Goal: Task Accomplishment & Management: Complete application form

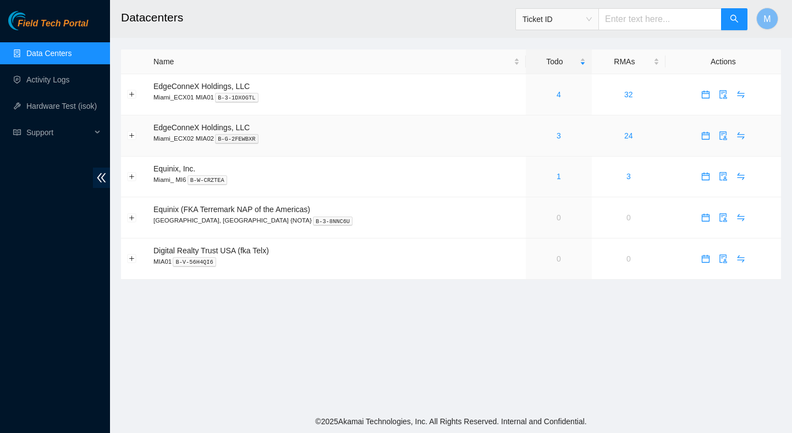
click at [537, 136] on div "3" at bounding box center [559, 136] width 54 height 12
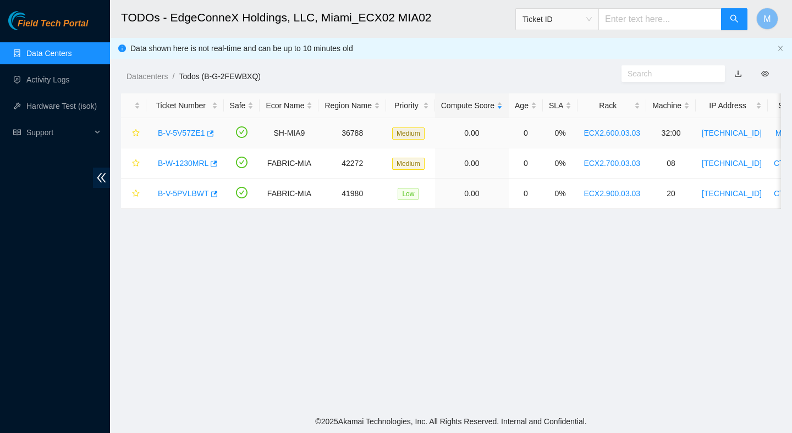
click at [192, 133] on link "B-V-5V57ZE1" at bounding box center [181, 133] width 47 height 9
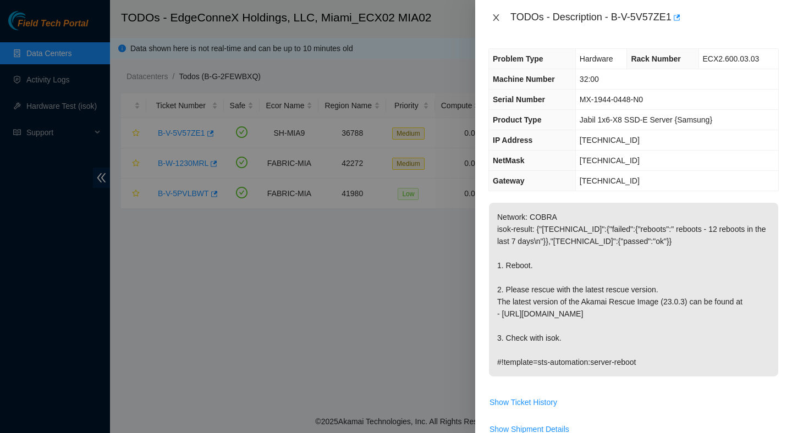
click at [495, 18] on icon "close" at bounding box center [496, 17] width 6 height 7
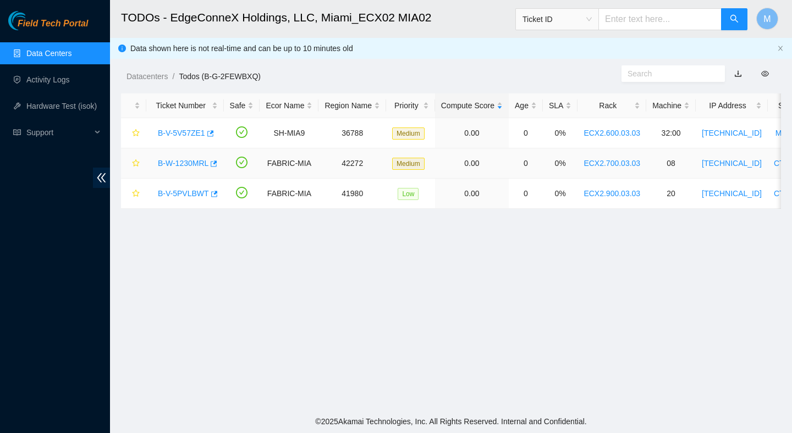
click at [201, 163] on link "B-W-1230MRL" at bounding box center [183, 163] width 51 height 9
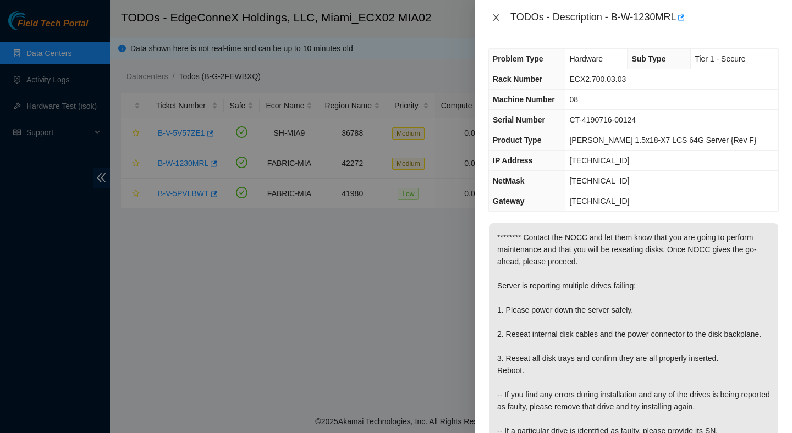
click at [495, 14] on icon "close" at bounding box center [495, 17] width 9 height 9
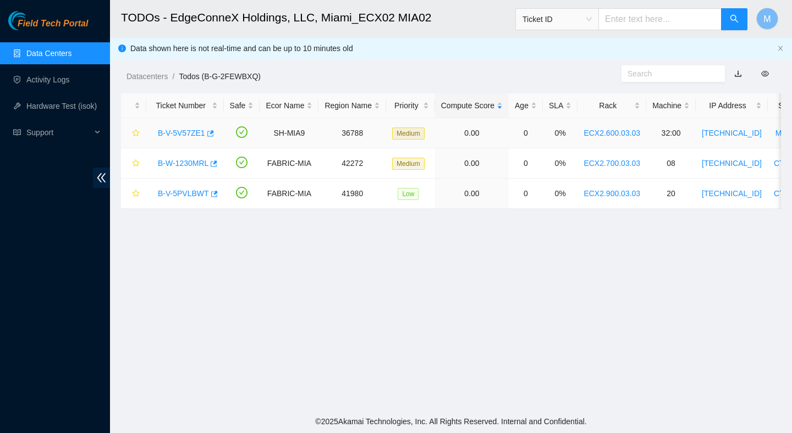
click at [190, 134] on link "B-V-5V57ZE1" at bounding box center [181, 133] width 47 height 9
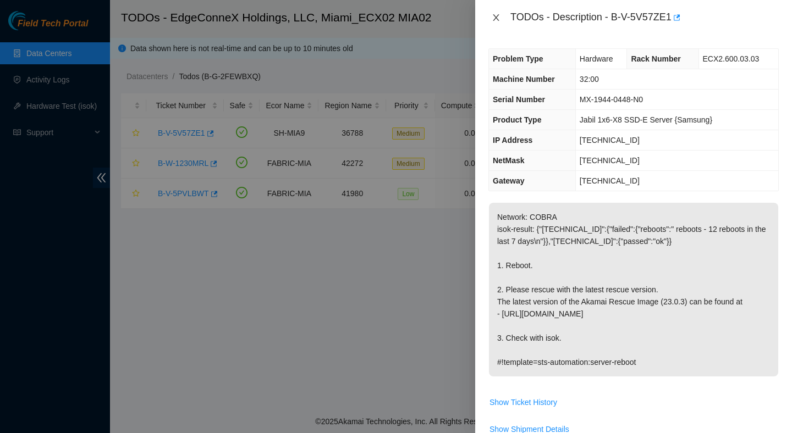
click at [494, 14] on icon "close" at bounding box center [495, 17] width 9 height 9
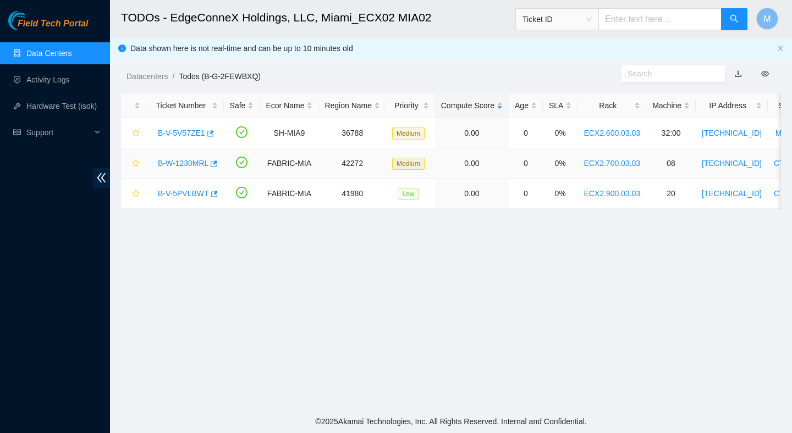
click at [185, 163] on link "B-W-1230MRL" at bounding box center [183, 163] width 51 height 9
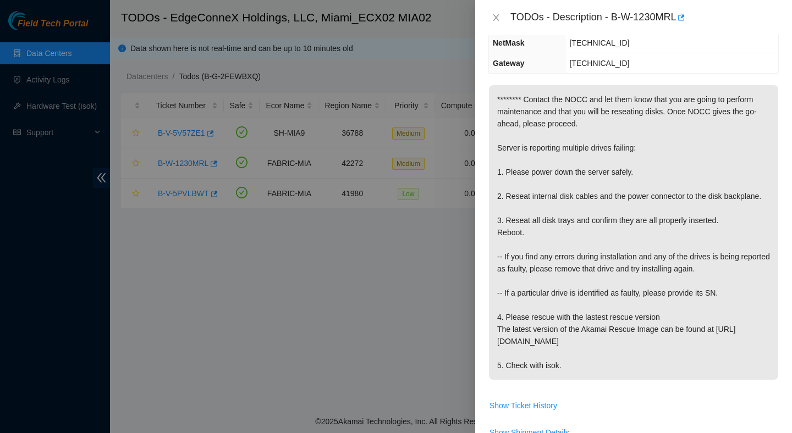
scroll to position [149, 0]
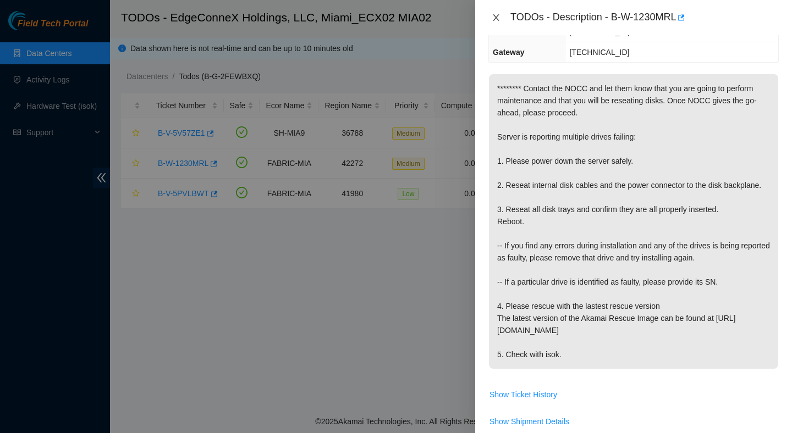
click at [499, 17] on icon "close" at bounding box center [495, 17] width 9 height 9
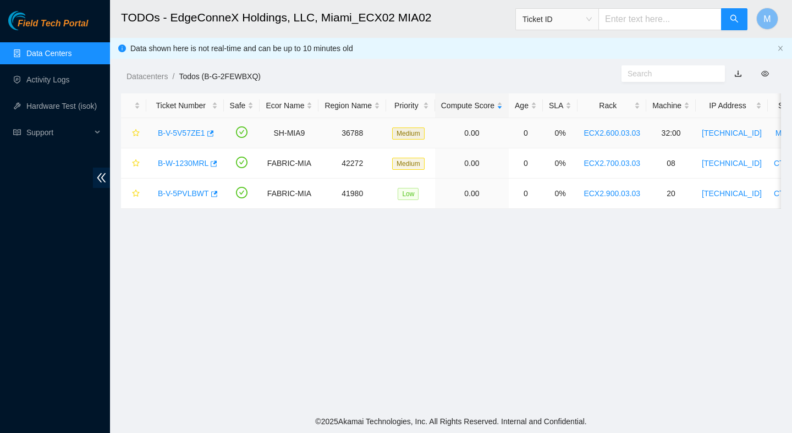
scroll to position [185, 0]
click at [185, 165] on link "B-W-1230MRL" at bounding box center [183, 163] width 51 height 9
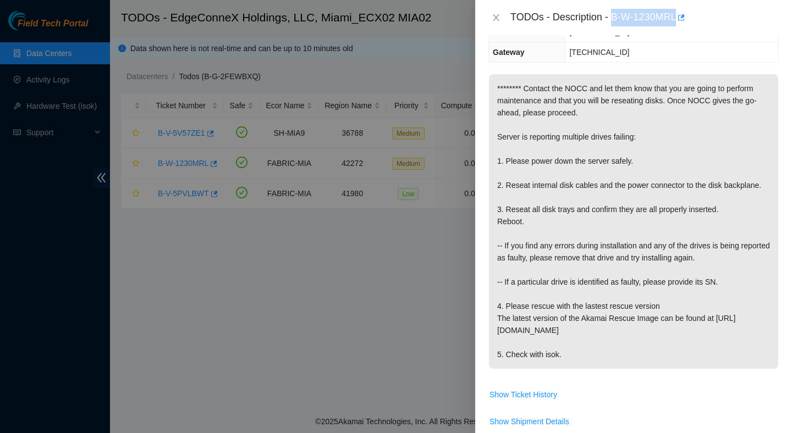
drag, startPoint x: 614, startPoint y: 16, endPoint x: 678, endPoint y: 28, distance: 64.9
click at [678, 28] on div "TODOs - Description - B-W-1230MRL" at bounding box center [633, 17] width 317 height 35
copy div "B-W-1230MRL"
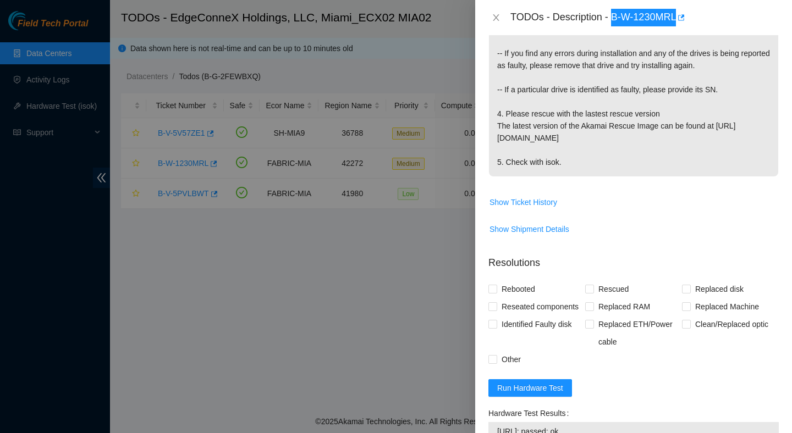
scroll to position [447, 0]
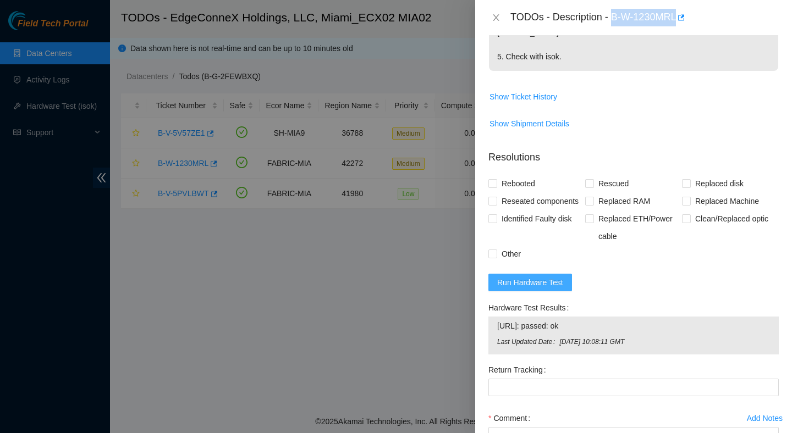
click at [515, 289] on span "Run Hardware Test" at bounding box center [530, 283] width 66 height 12
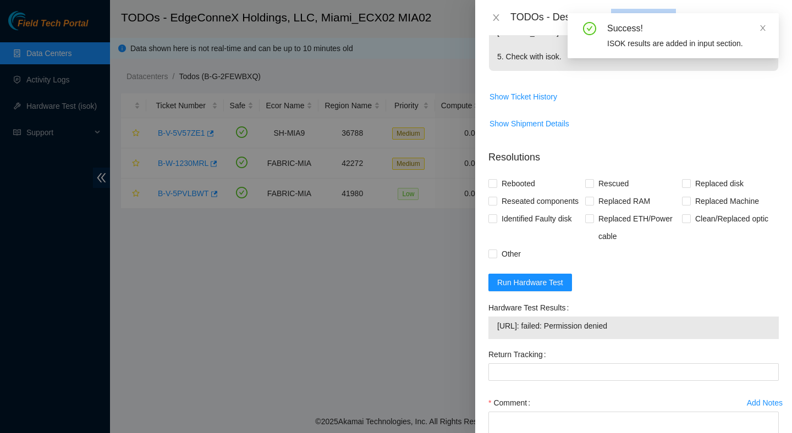
click at [594, 332] on span "23.193.107.75: failed: Permission denied" at bounding box center [633, 326] width 273 height 12
copy span "23.193.107.75: failed: Permission denied"
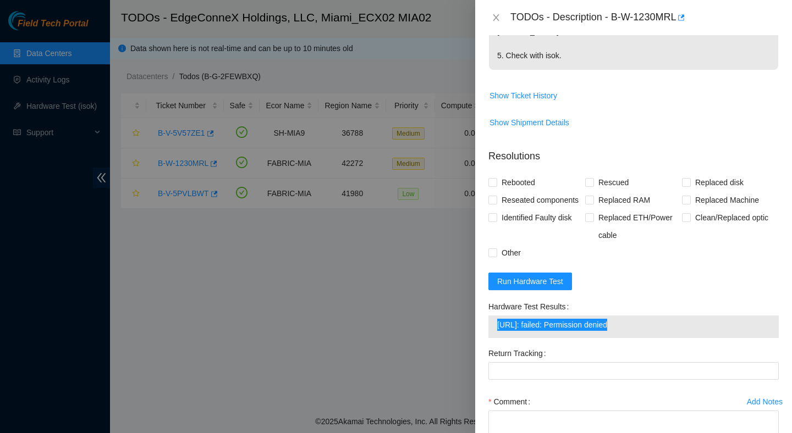
scroll to position [506, 0]
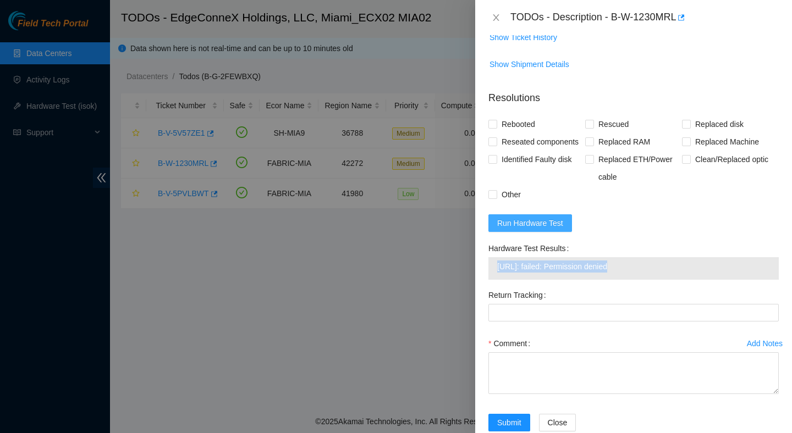
click at [527, 232] on button "Run Hardware Test" at bounding box center [530, 223] width 84 height 18
click at [626, 247] on form "Resolutions Rebooted Rescued Replaced disk Reseated components Replaced RAM Rep…" at bounding box center [633, 263] width 290 height 363
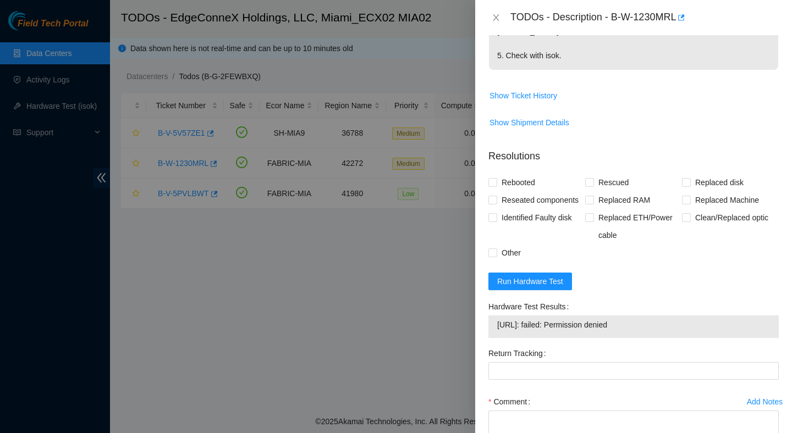
scroll to position [462, 0]
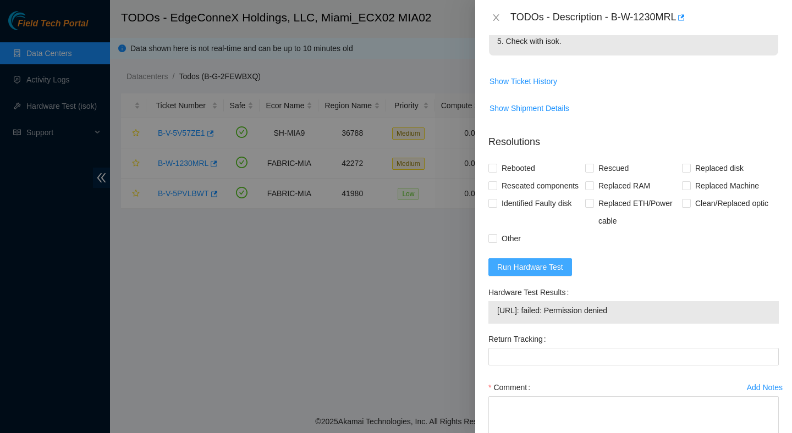
click at [535, 273] on span "Run Hardware Test" at bounding box center [530, 267] width 66 height 12
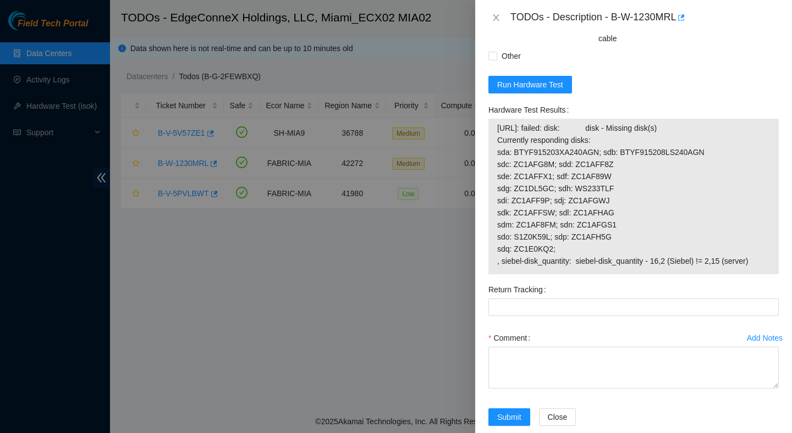
scroll to position [648, 0]
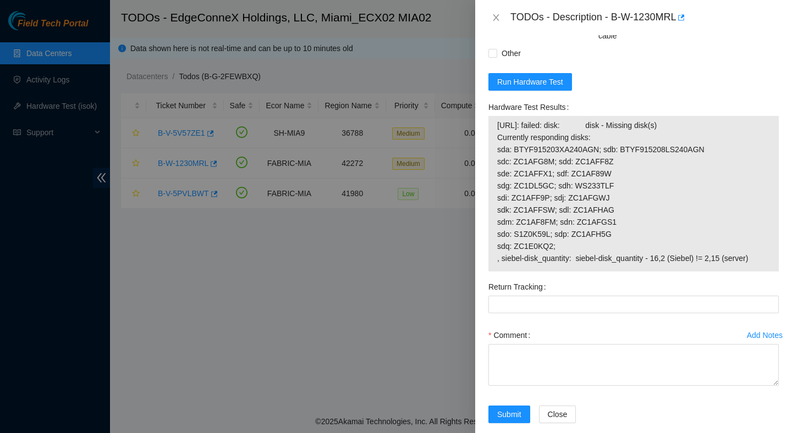
drag, startPoint x: 772, startPoint y: 292, endPoint x: 485, endPoint y: 156, distance: 317.0
click at [484, 155] on div "Hardware Test Results 23.193.107.75: failed: disk: disk - Missing disk(s) Curre…" at bounding box center [633, 188] width 299 height 180
click at [686, 225] on span "23.193.107.75: failed: disk: disk - Missing disk(s) Currently responding disks:…" at bounding box center [633, 191] width 273 height 145
click at [496, 22] on button "Close" at bounding box center [495, 18] width 15 height 10
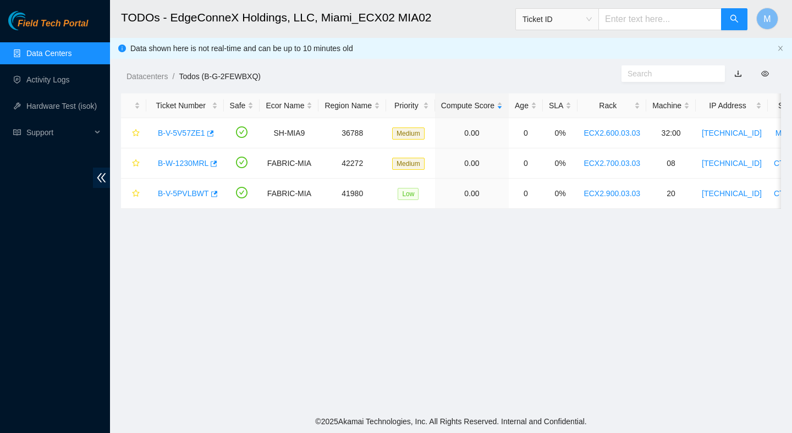
scroll to position [206, 0]
click at [363, 299] on main "TODOs - EdgeConneX Holdings, LLC, Miami_ECX02 MIA02 Ticket ID M Data shown here…" at bounding box center [451, 205] width 682 height 410
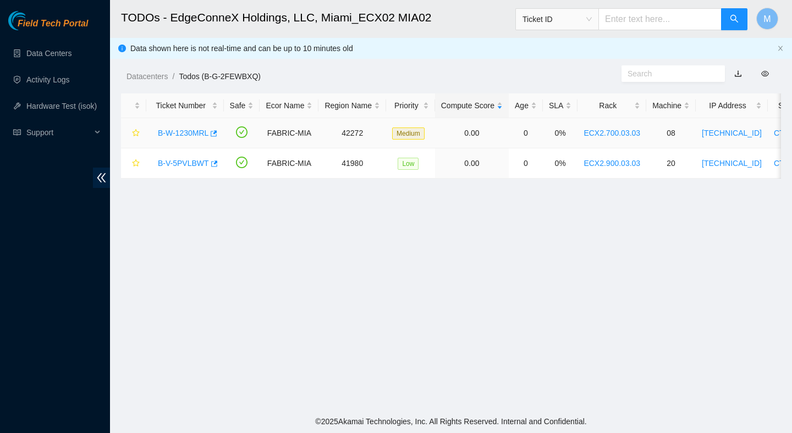
click at [192, 132] on link "B-W-1230MRL" at bounding box center [183, 133] width 51 height 9
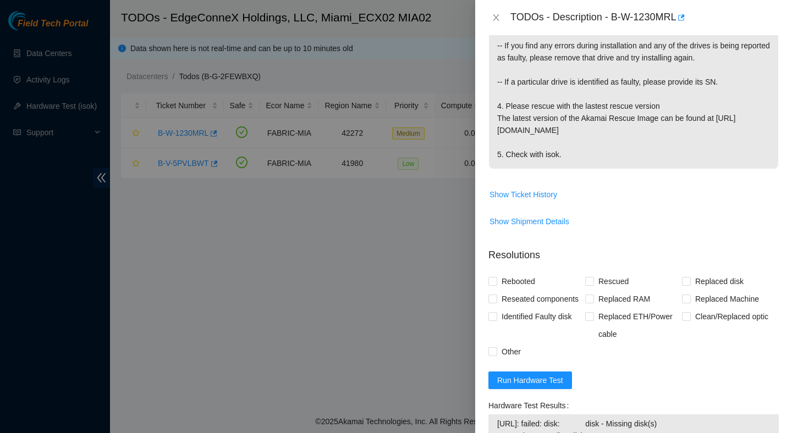
scroll to position [480, 0]
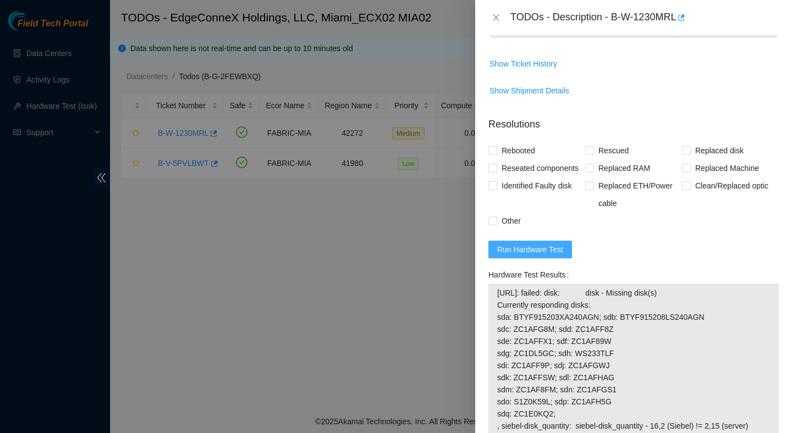
click at [530, 256] on span "Run Hardware Test" at bounding box center [530, 250] width 66 height 12
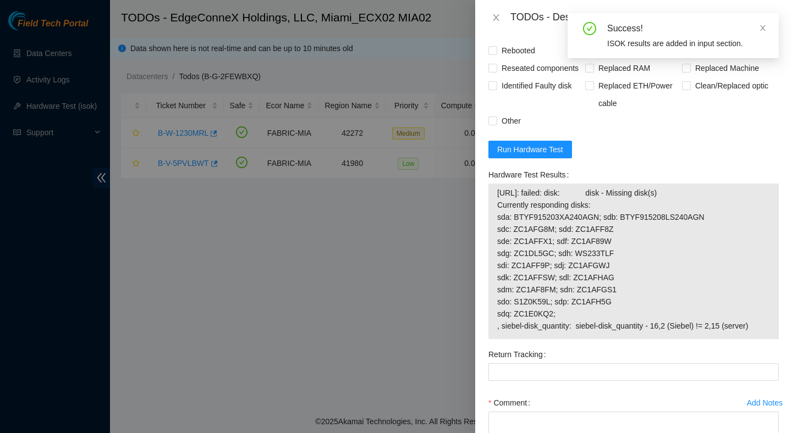
scroll to position [582, 0]
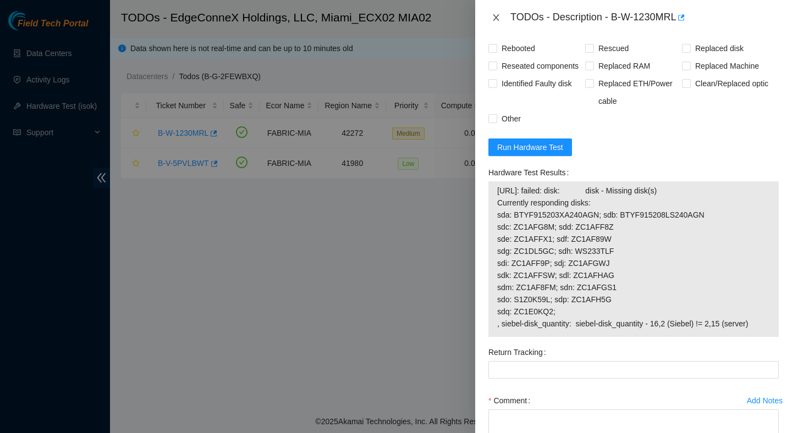
click at [495, 19] on icon "close" at bounding box center [496, 17] width 6 height 7
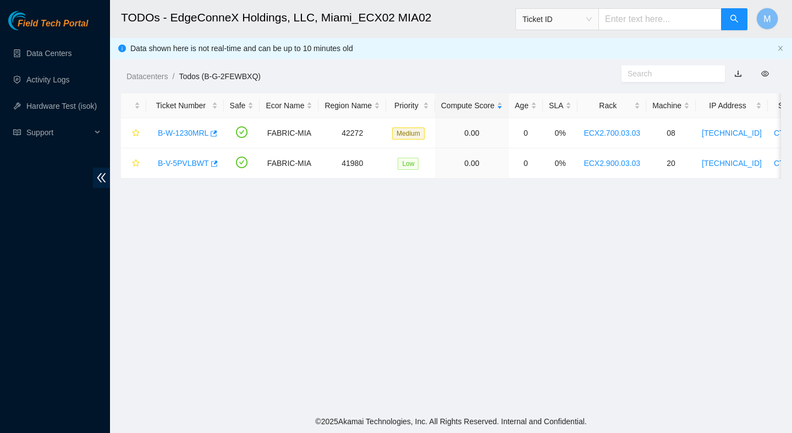
scroll to position [276, 0]
click at [193, 134] on link "B-W-1230MRL" at bounding box center [183, 133] width 51 height 9
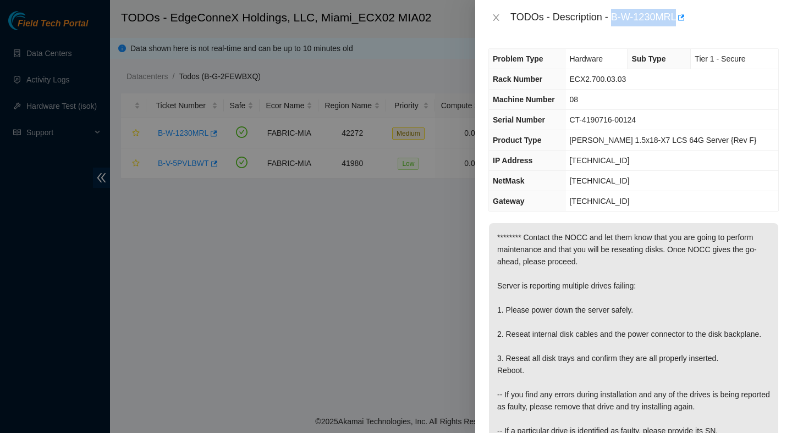
drag, startPoint x: 615, startPoint y: 16, endPoint x: 677, endPoint y: 29, distance: 64.0
click at [677, 29] on div "TODOs - Description - B-W-1230MRL" at bounding box center [633, 17] width 317 height 35
copy div "B-W-1230MRL"
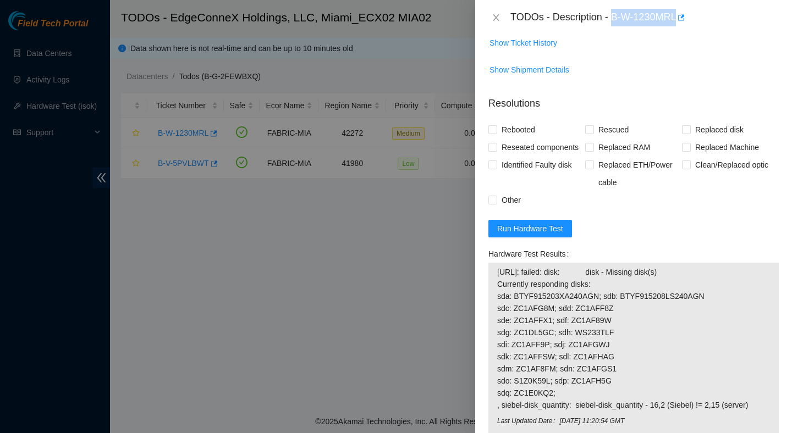
scroll to position [501, 0]
click at [556, 234] on span "Run Hardware Test" at bounding box center [530, 228] width 66 height 12
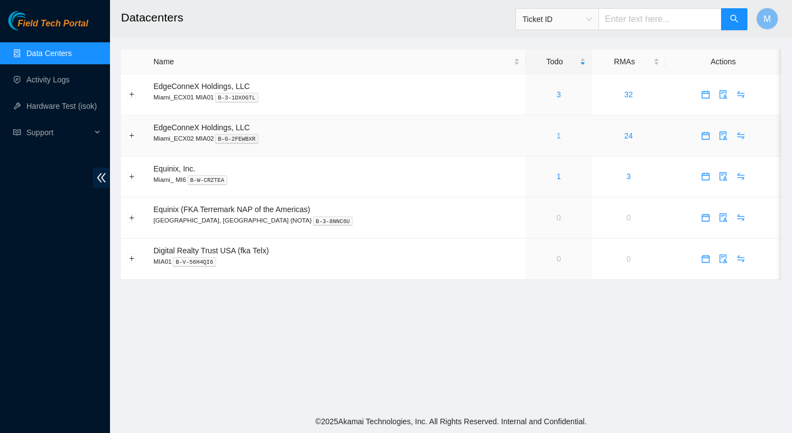
click at [556, 135] on link "1" at bounding box center [558, 135] width 4 height 9
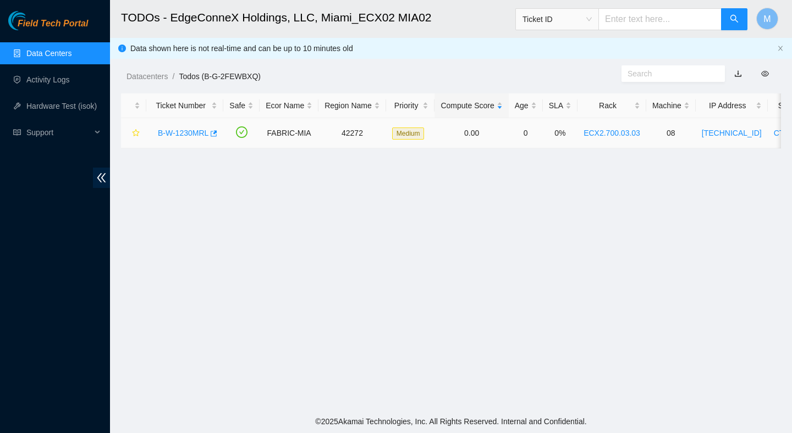
click at [199, 127] on div "B-W-1230MRL" at bounding box center [184, 133] width 65 height 18
click at [199, 132] on link "B-W-1230MRL" at bounding box center [183, 133] width 51 height 9
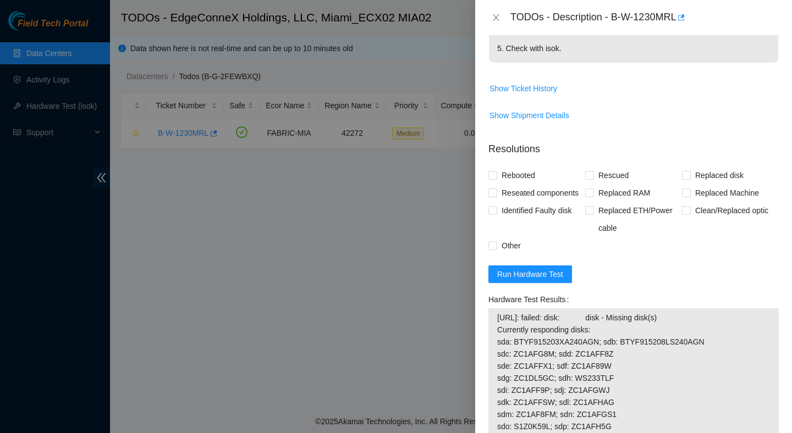
scroll to position [473, 0]
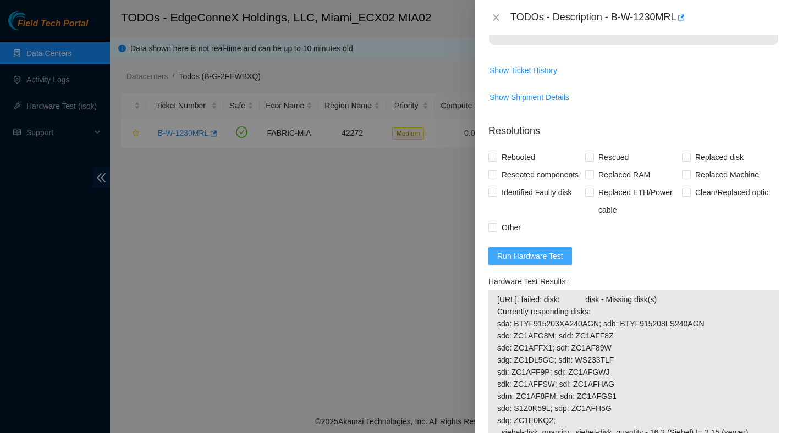
click at [551, 262] on span "Run Hardware Test" at bounding box center [530, 256] width 66 height 12
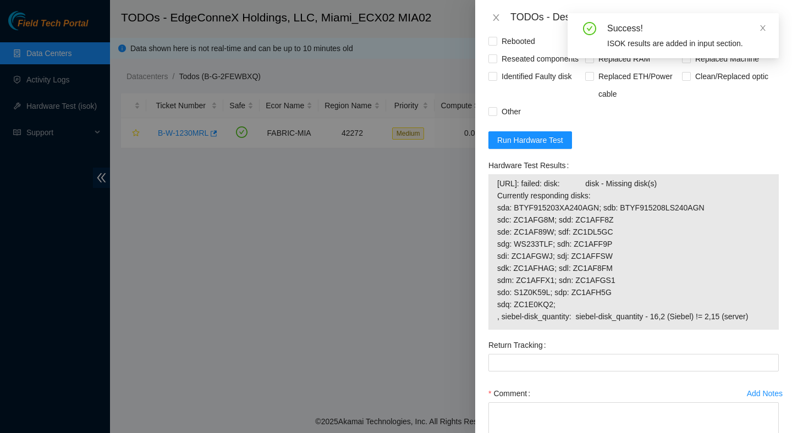
scroll to position [610, 0]
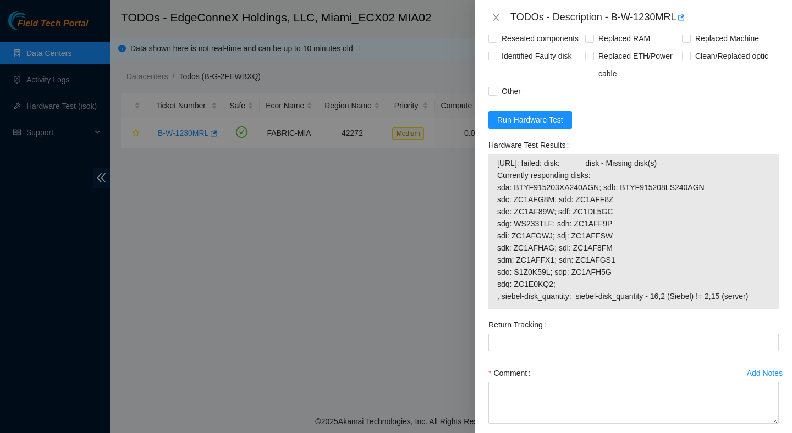
drag, startPoint x: 767, startPoint y: 330, endPoint x: 482, endPoint y: 202, distance: 312.5
click at [482, 202] on div "Problem Type Hardware Sub Type Tier 1 - Secure Rack Number ECX2.700.03.03 Machi…" at bounding box center [633, 234] width 317 height 398
copy tbody "23.193.107.75: failed: disk: disk - Missing disk(s) Currently responding disks:…"
click at [766, 302] on span "23.193.107.75: failed: disk: disk - Missing disk(s) Currently responding disks:…" at bounding box center [633, 229] width 273 height 145
drag, startPoint x: 766, startPoint y: 324, endPoint x: 486, endPoint y: 193, distance: 309.1
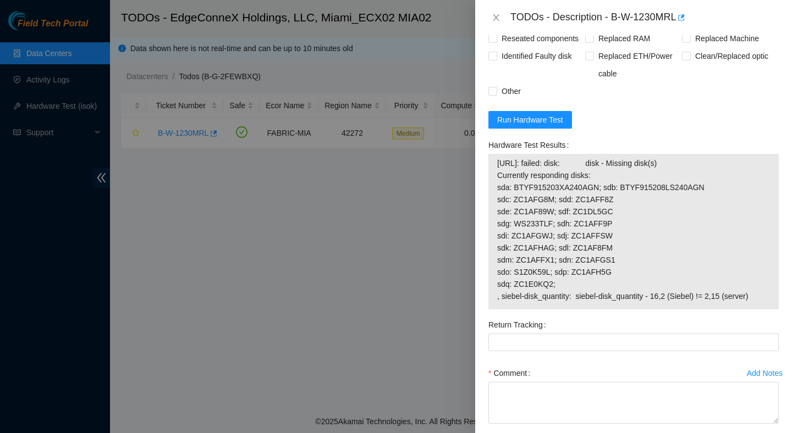
click at [486, 192] on div "Hardware Test Results 23.193.107.75: failed: disk: disk - Missing disk(s) Curre…" at bounding box center [633, 226] width 299 height 180
copy tbody "23.193.107.75: failed: disk: disk - Missing disk(s) Currently responding disks:…"
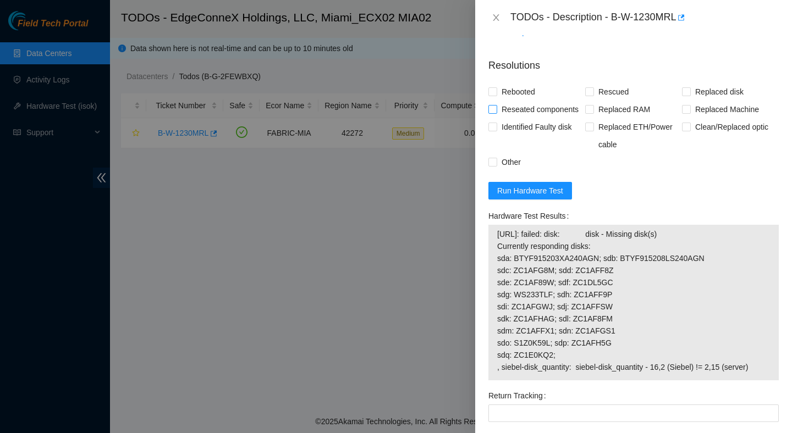
scroll to position [538, 0]
click at [529, 101] on span "Rebooted" at bounding box center [518, 93] width 42 height 18
click at [496, 96] on input "Rebooted" at bounding box center [492, 92] width 8 height 8
checkbox input "true"
click at [618, 101] on span "Rescued" at bounding box center [613, 93] width 39 height 18
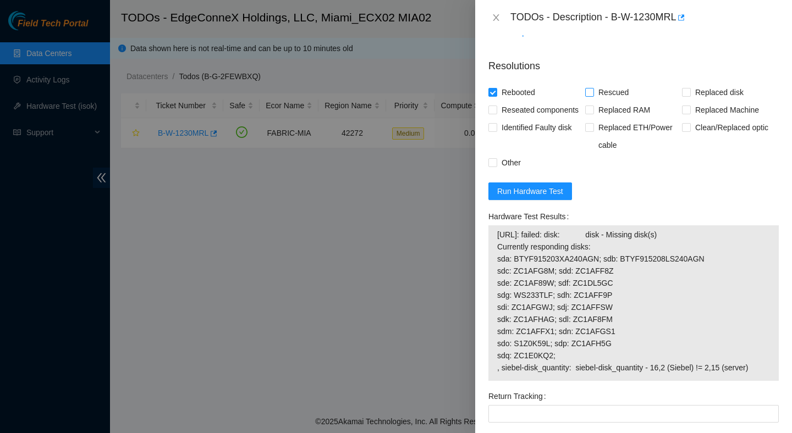
click at [593, 96] on input "Rescued" at bounding box center [589, 92] width 8 height 8
checkbox input "true"
click at [517, 119] on span "Reseated components" at bounding box center [540, 110] width 86 height 18
click at [496, 113] on input "Reseated components" at bounding box center [492, 110] width 8 height 8
checkbox input "true"
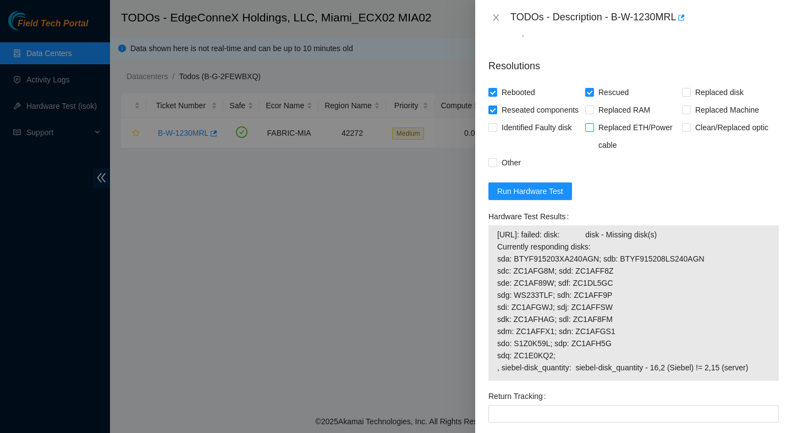
scroll to position [694, 0]
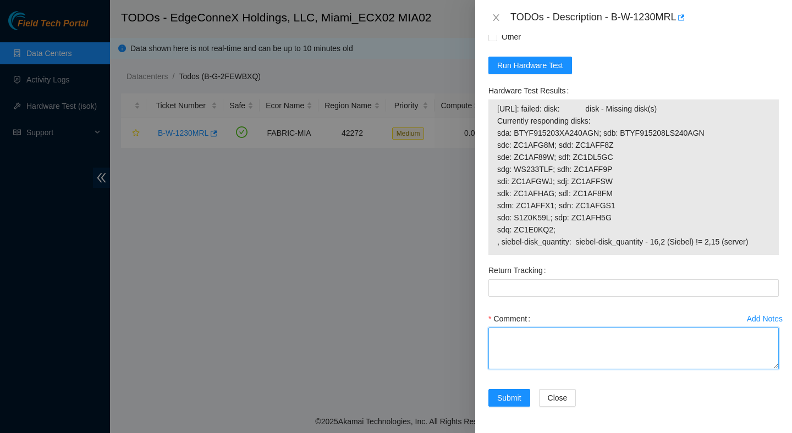
click at [579, 354] on textarea "Comment" at bounding box center [633, 349] width 290 height 42
paste textarea "Verified ticket is safe to work on : Yes NOCC Authorized: Yes Located server co…"
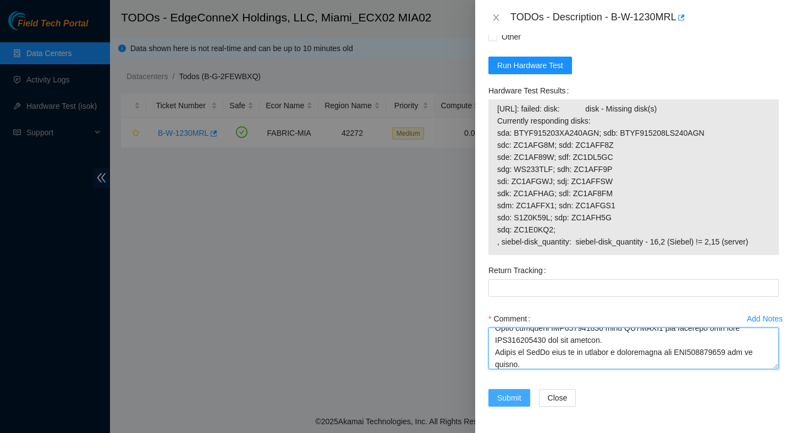
type textarea "Verified ticket is safe to work on : Yes NOCC Authorized: Yes Located server co…"
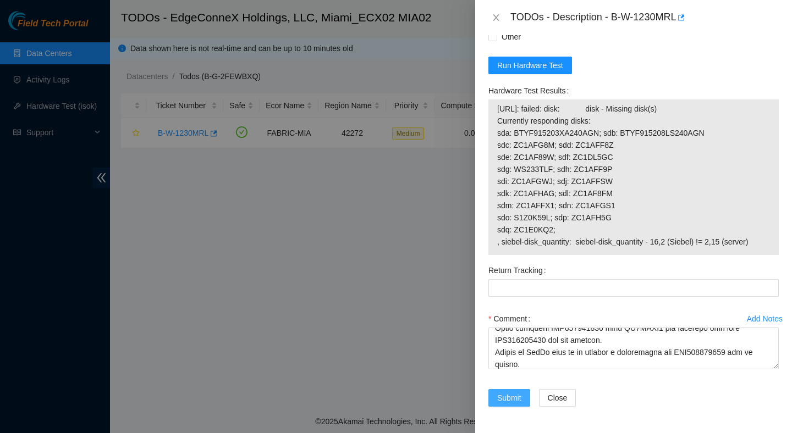
click at [518, 396] on span "Submit" at bounding box center [509, 398] width 24 height 12
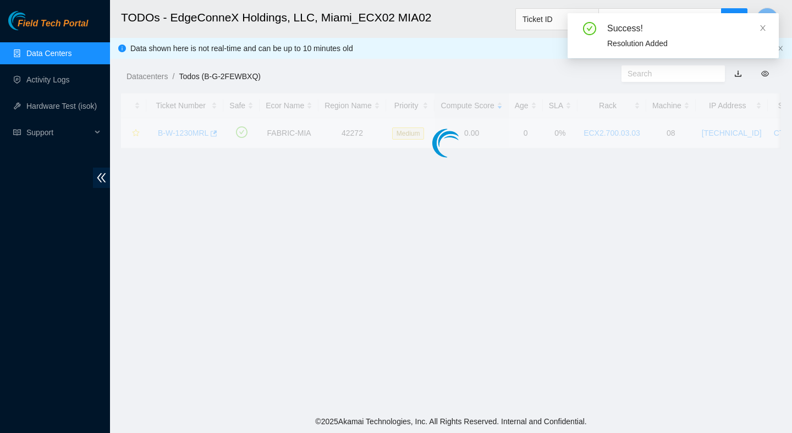
scroll to position [252, 0]
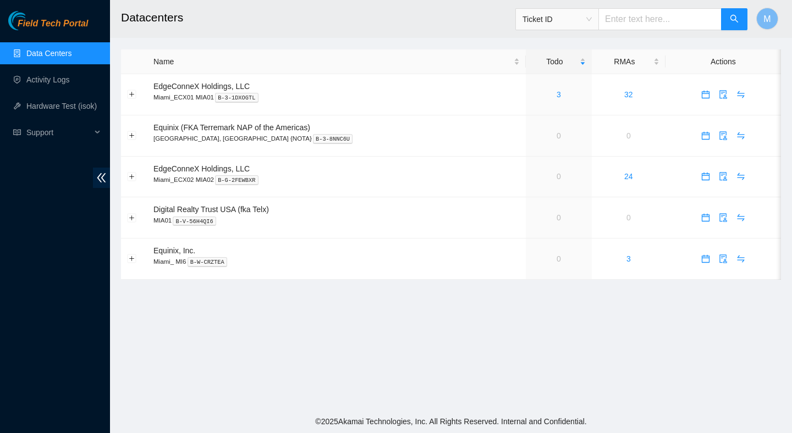
click at [356, 294] on main "Datacenters Ticket ID M Name Todo RMAs Actions EdgeConneX Holdings, LLC [GEOGRA…" at bounding box center [451, 205] width 682 height 410
drag, startPoint x: 0, startPoint y: 0, endPoint x: 348, endPoint y: 294, distance: 455.6
click at [355, 294] on main "Datacenters Ticket ID M Name Todo RMAs Actions EdgeConneX Holdings, LLC [GEOGRA…" at bounding box center [451, 205] width 682 height 410
click at [54, 75] on link "Activity Logs" at bounding box center [47, 79] width 43 height 9
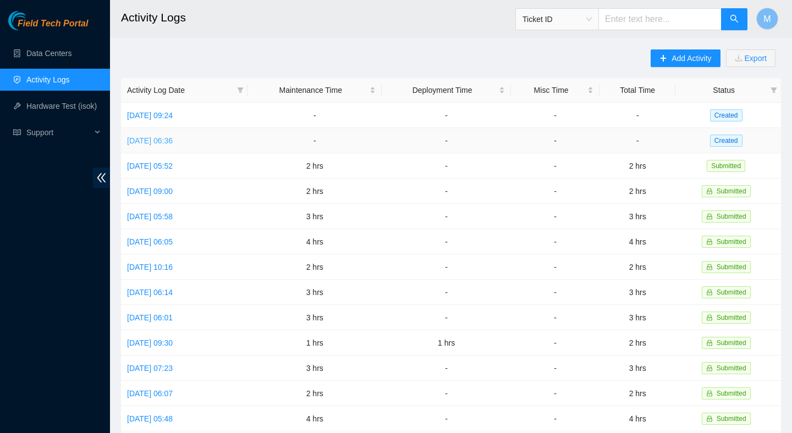
click at [173, 142] on link "Tue, 09 Sep 2025 06:36" at bounding box center [150, 140] width 46 height 9
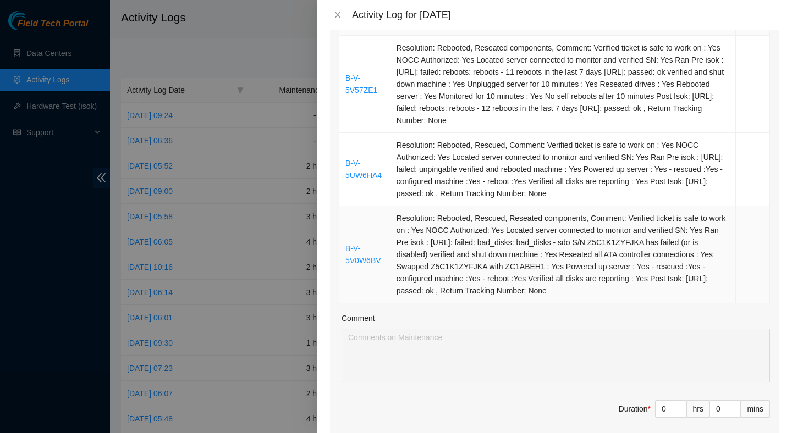
scroll to position [317, 0]
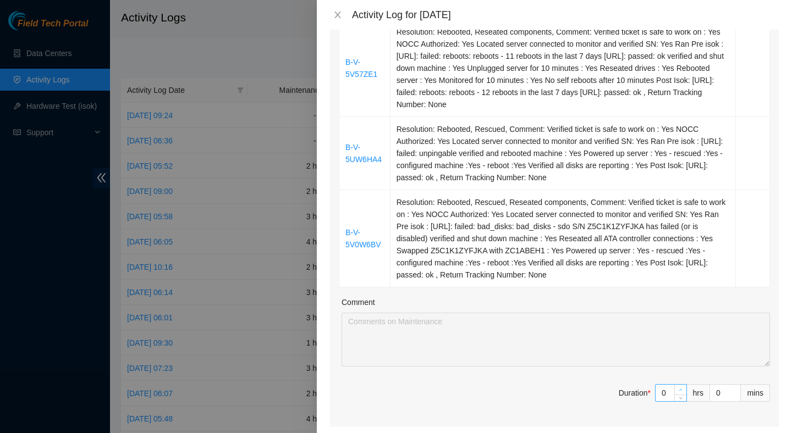
type input "1"
click at [677, 394] on span "up" at bounding box center [680, 390] width 7 height 7
type input "2"
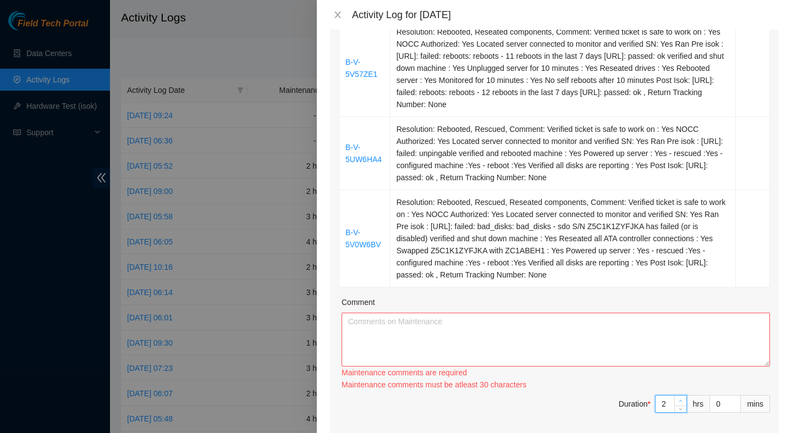
click at [677, 403] on span "up" at bounding box center [680, 401] width 7 height 7
click at [677, 403] on div "Ticket Number Resolution Action B-V-5UV7O2H Resolution: Rebooted, Rescued, Rese…" at bounding box center [554, 160] width 449 height 555
type input "3"
click at [677, 405] on span "up" at bounding box center [680, 401] width 7 height 7
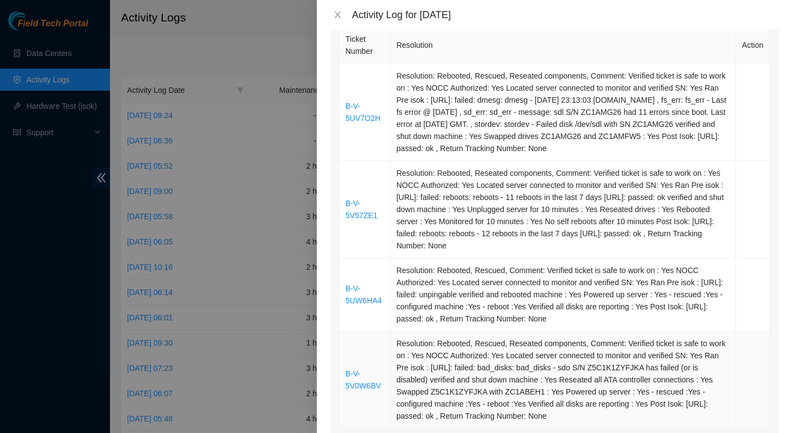
scroll to position [175, 0]
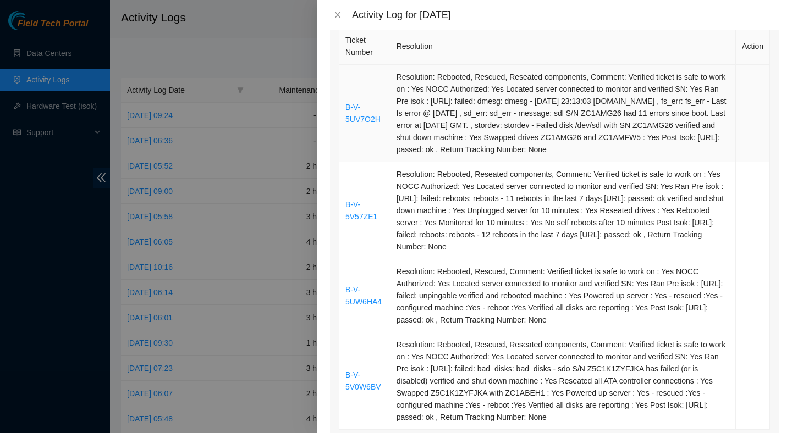
click at [560, 121] on td "Resolution: Rebooted, Rescued, Reseated components, Comment: Verified ticket is…" at bounding box center [562, 113] width 345 height 97
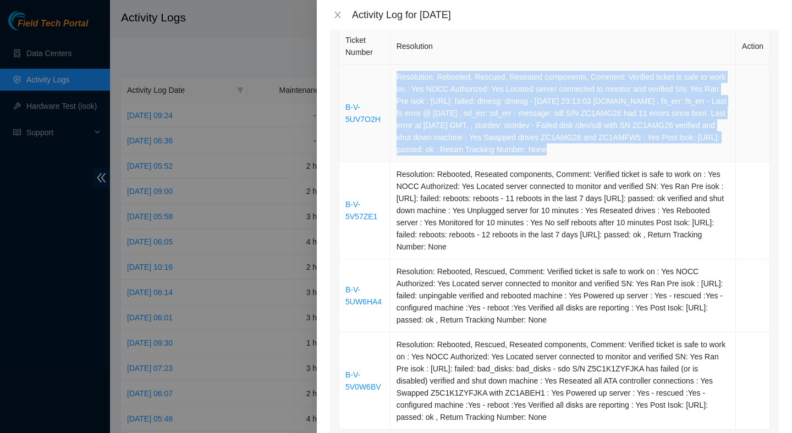
click at [560, 121] on td "Resolution: Rebooted, Rescued, Reseated components, Comment: Verified ticket is…" at bounding box center [562, 113] width 345 height 97
copy td "Resolution: Rebooted, Rescued, Reseated components, Comment: Verified ticket is…"
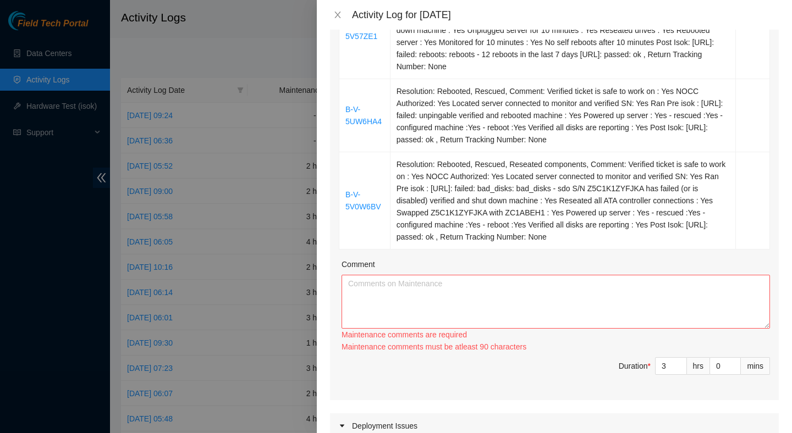
scroll to position [372, 0]
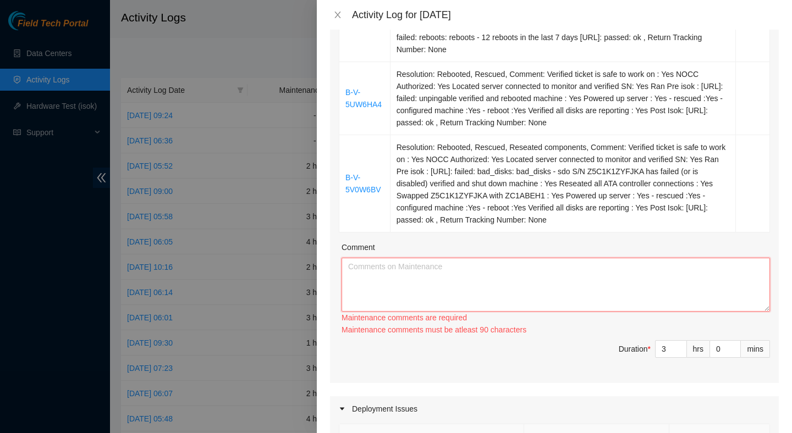
click at [449, 273] on textarea "Comment" at bounding box center [555, 285] width 428 height 54
paste textarea "Resolution: Rebooted, Rescued, Reseated components, Comment: Verified ticket is…"
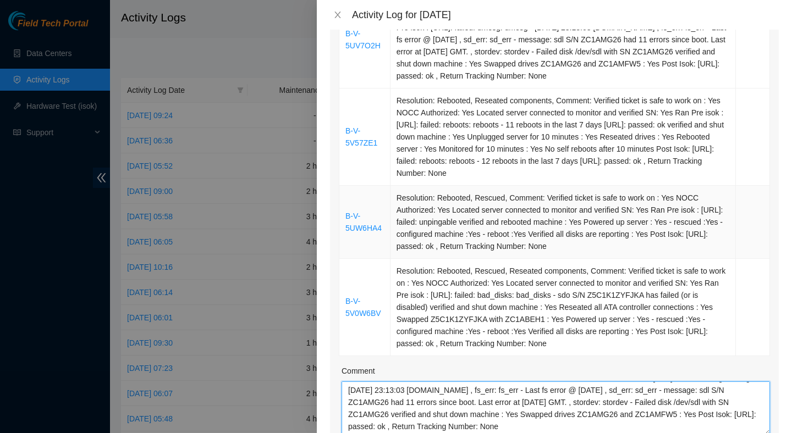
scroll to position [246, 0]
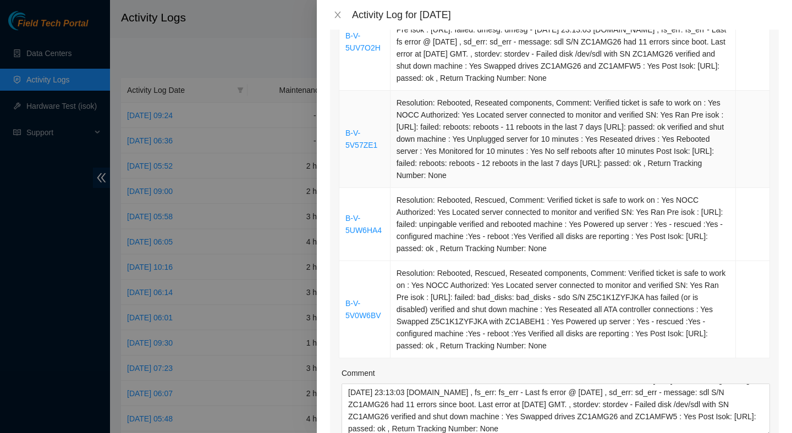
click at [496, 155] on td "Resolution: Rebooted, Reseated components, Comment: Verified ticket is safe to …" at bounding box center [562, 139] width 345 height 97
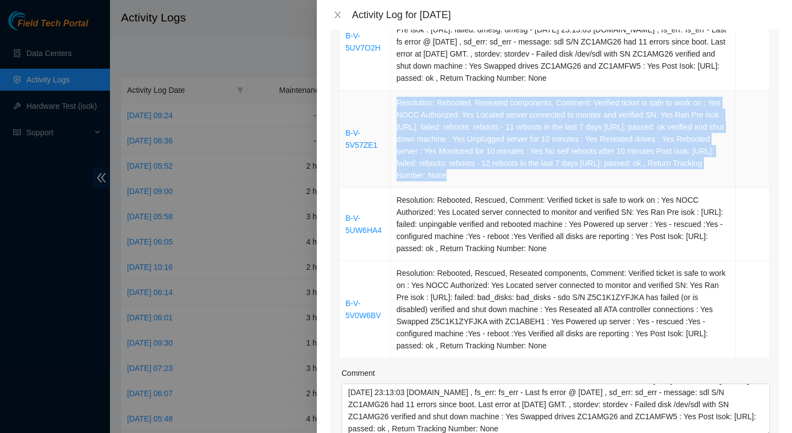
click at [496, 155] on td "Resolution: Rebooted, Reseated components, Comment: Verified ticket is safe to …" at bounding box center [562, 139] width 345 height 97
copy td "Resolution: Rebooted, Reseated components, Comment: Verified ticket is safe to …"
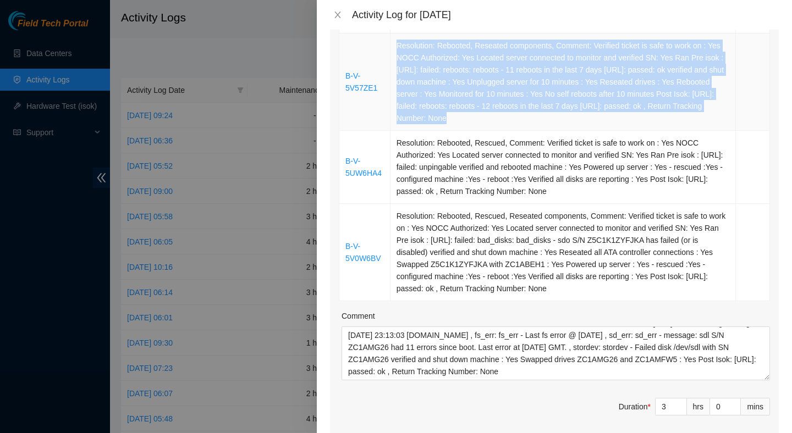
scroll to position [329, 0]
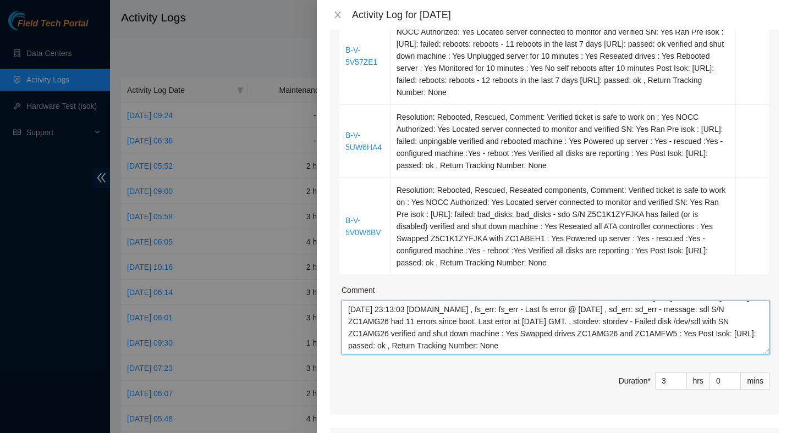
click at [510, 355] on textarea "Resolution: Rebooted, Rescued, Reseated components, Comment: Verified ticket is…" at bounding box center [555, 328] width 428 height 54
paste textarea "Resolution: Rebooted, Reseated components, Comment: Verified ticket is safe to …"
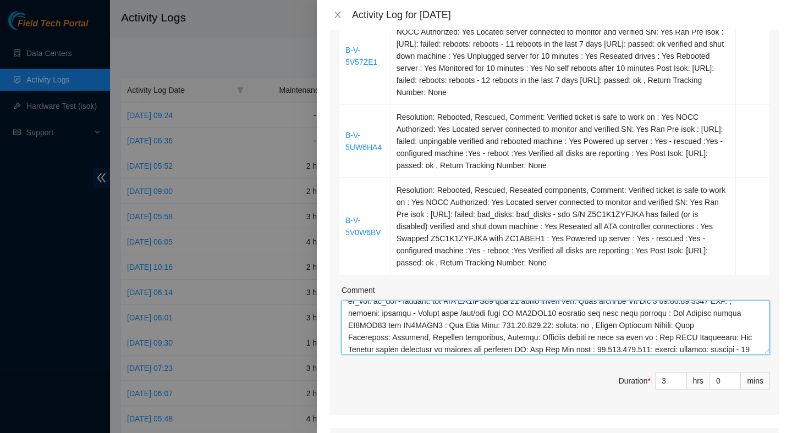
scroll to position [105, 0]
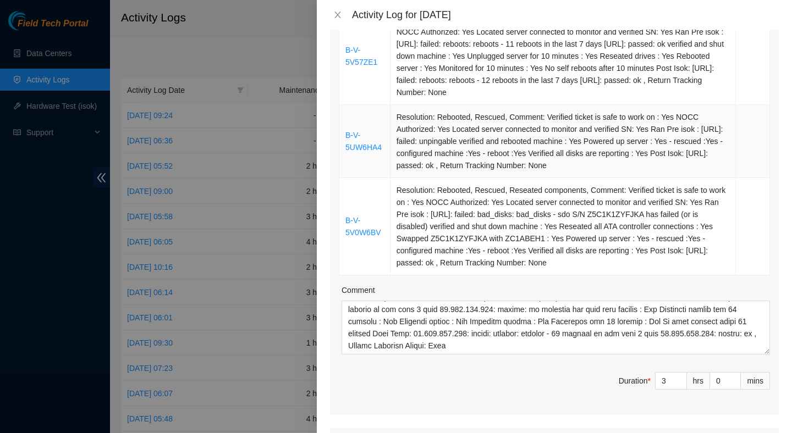
click at [500, 159] on td "Resolution: Rebooted, Rescued, Comment: Verified ticket is safe to work on : Ye…" at bounding box center [562, 141] width 345 height 73
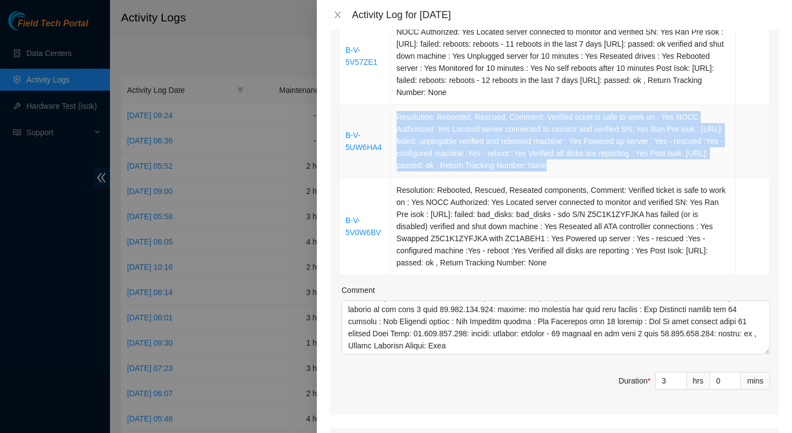
click at [500, 159] on td "Resolution: Rebooted, Rescued, Comment: Verified ticket is safe to work on : Ye…" at bounding box center [562, 141] width 345 height 73
copy td "Resolution: Rebooted, Rescued, Comment: Verified ticket is safe to work on : Ye…"
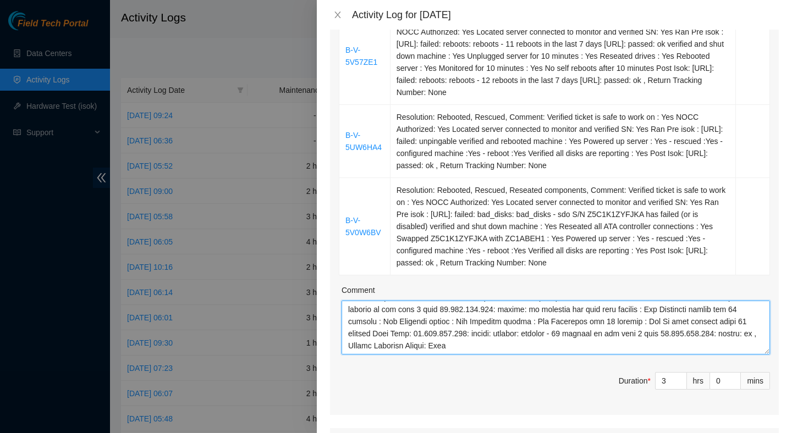
click at [588, 355] on textarea "Comment" at bounding box center [555, 328] width 428 height 54
paste textarea "Resolution: Rebooted, Rescued, Comment: Verified ticket is safe to work on : Ye…"
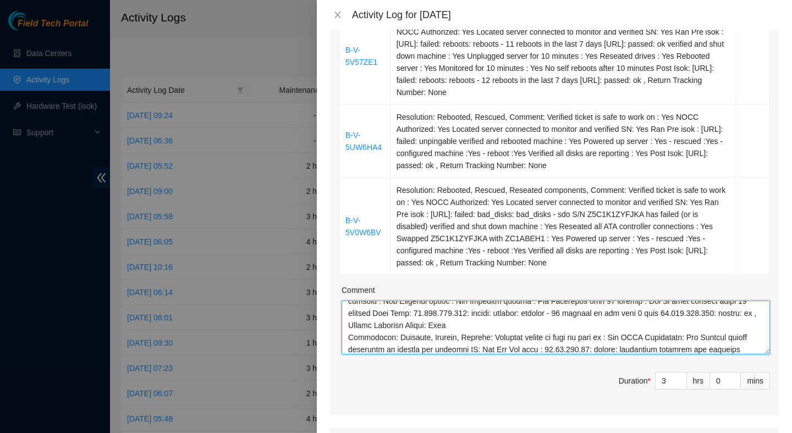
scroll to position [153, 0]
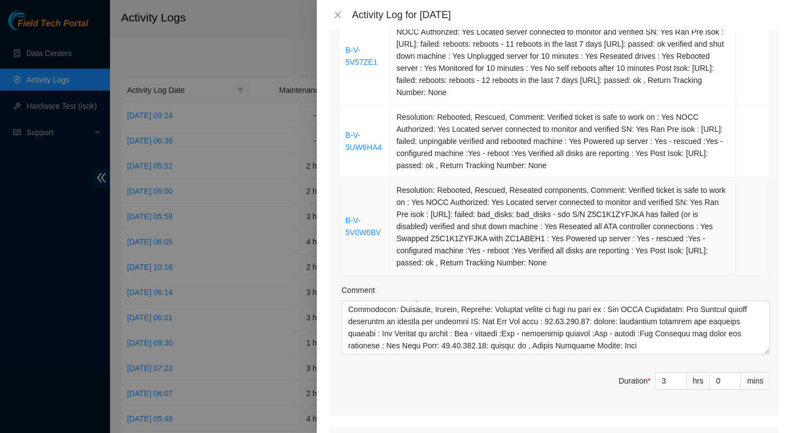
click at [569, 275] on td "Resolution: Rebooted, Rescued, Reseated components, Comment: Verified ticket is…" at bounding box center [562, 226] width 345 height 97
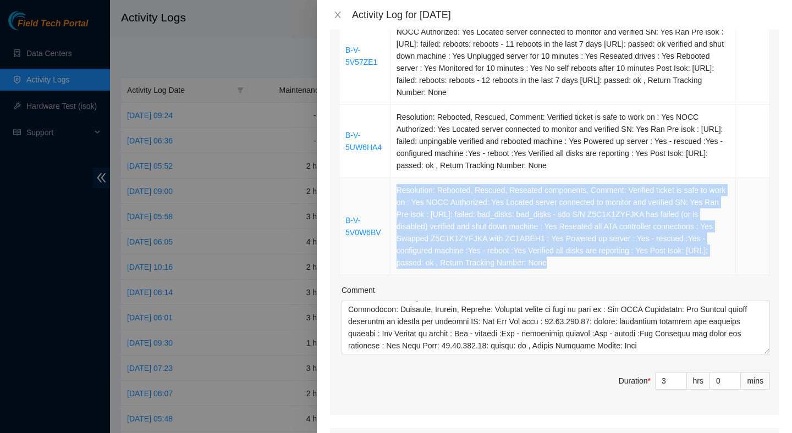
click at [569, 275] on td "Resolution: Rebooted, Rescued, Reseated components, Comment: Verified ticket is…" at bounding box center [562, 226] width 345 height 97
copy td "Resolution: Rebooted, Rescued, Reseated components, Comment: Verified ticket is…"
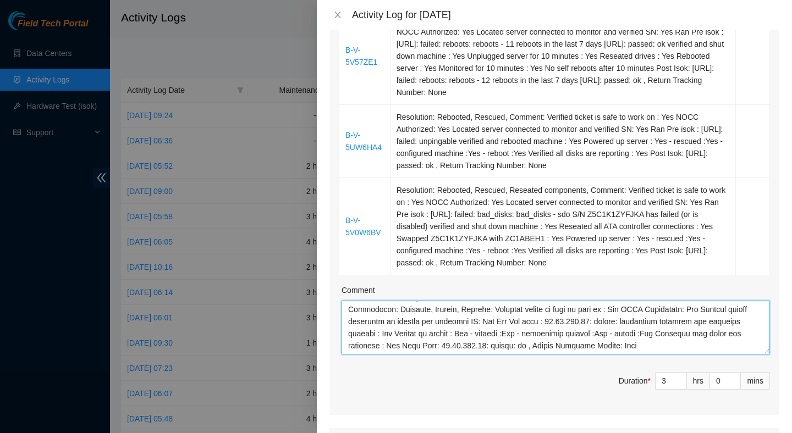
click at [722, 355] on textarea "Comment" at bounding box center [555, 328] width 428 height 54
paste textarea "Resolution: Rebooted, Rescued, Reseated components, Comment: Verified ticket is…"
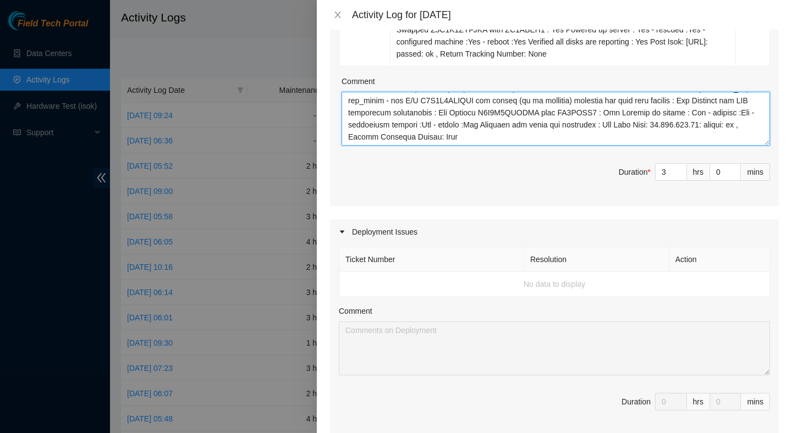
scroll to position [840, 0]
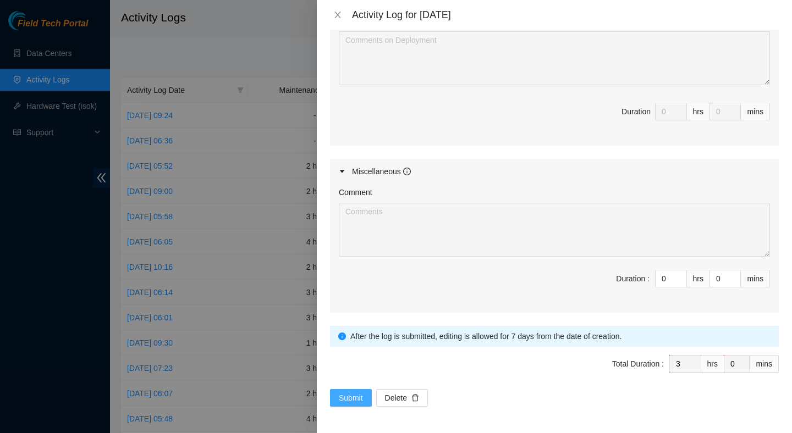
type textarea "Resolution: Rebooted, Rescued, Reseated components, Comment: Verified ticket is…"
click at [349, 397] on span "Submit" at bounding box center [351, 398] width 24 height 12
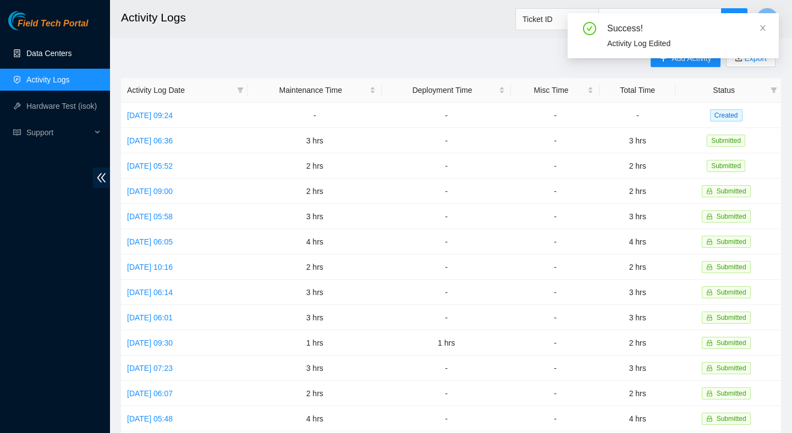
click at [71, 58] on link "Data Centers" at bounding box center [48, 53] width 45 height 9
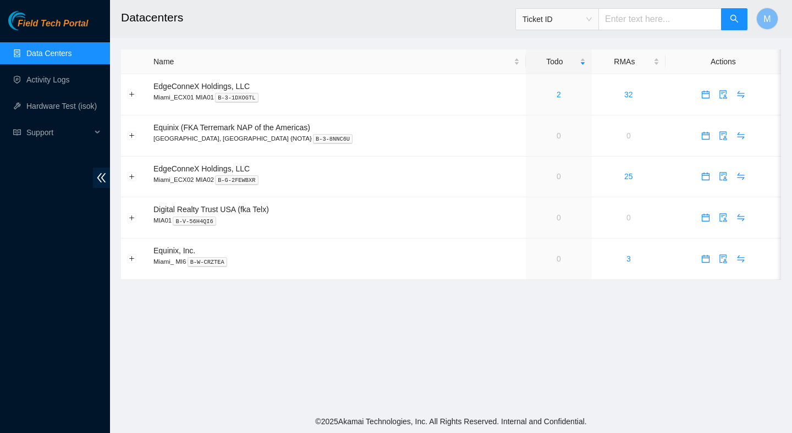
click at [392, 291] on main "Datacenters Ticket ID M Name Todo RMAs Actions EdgeConneX Holdings, LLC Miami_E…" at bounding box center [451, 205] width 682 height 410
